Goal: Information Seeking & Learning: Understand process/instructions

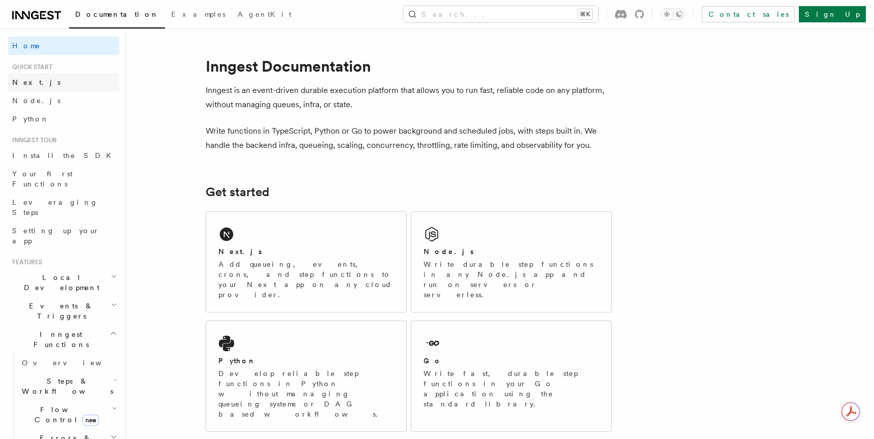
click at [43, 79] on link "Next.js" at bounding box center [63, 82] width 111 height 18
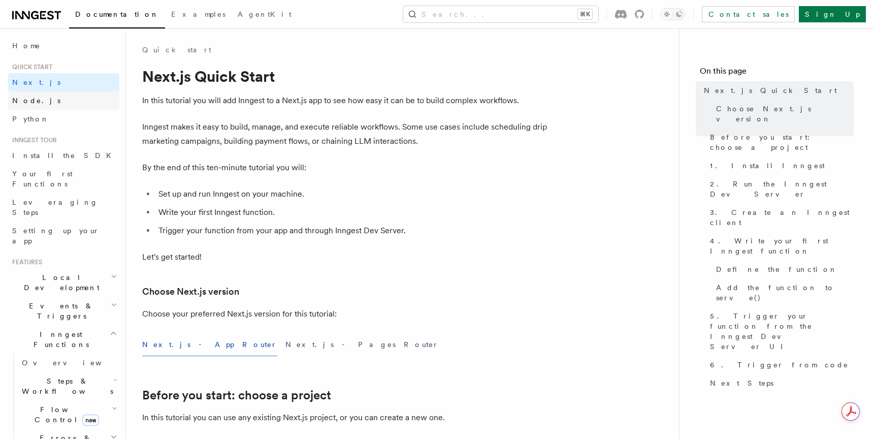
click at [42, 108] on link "Node.js" at bounding box center [63, 100] width 111 height 18
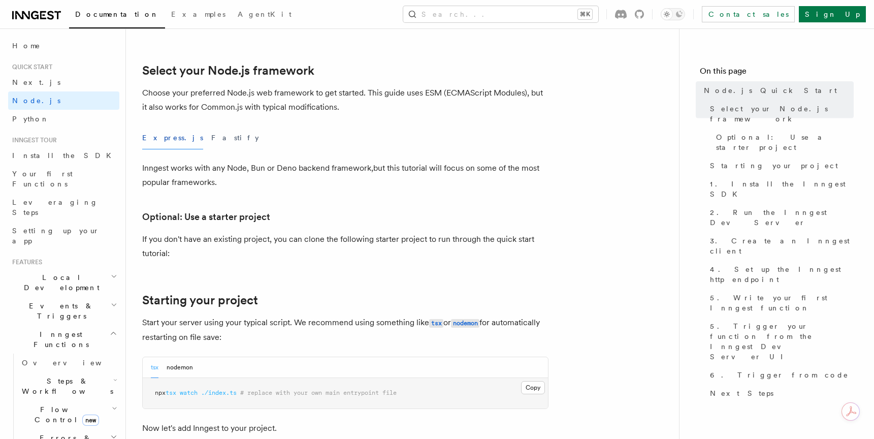
scroll to position [376, 0]
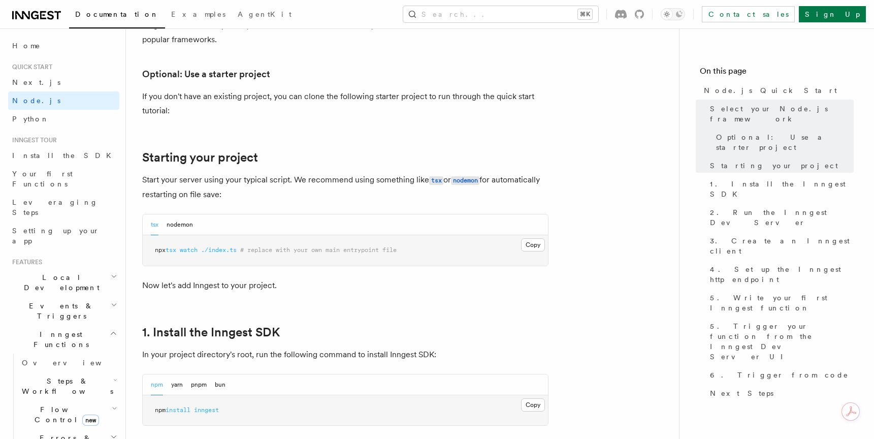
click at [74, 268] on h2 "Local Development" at bounding box center [63, 282] width 111 height 28
click at [63, 315] on span "Guides" at bounding box center [69, 323] width 102 height 16
click at [63, 297] on link "Overview" at bounding box center [69, 306] width 102 height 18
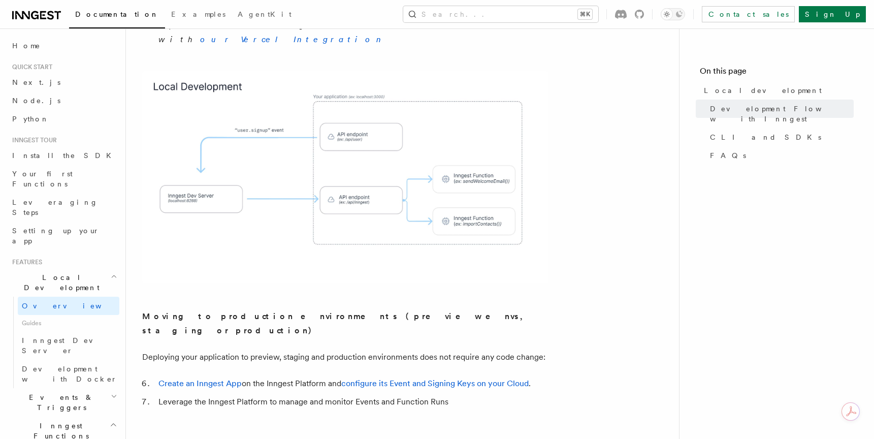
scroll to position [705, 0]
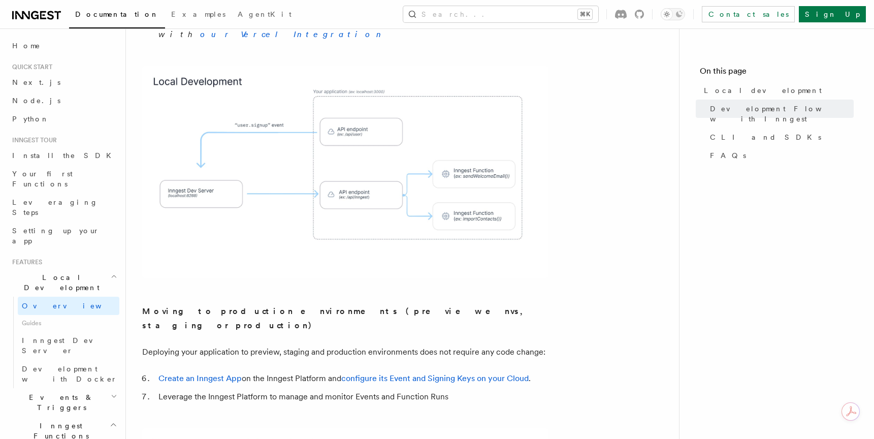
click at [536, 172] on img at bounding box center [345, 172] width 406 height 212
